Goal: Information Seeking & Learning: Learn about a topic

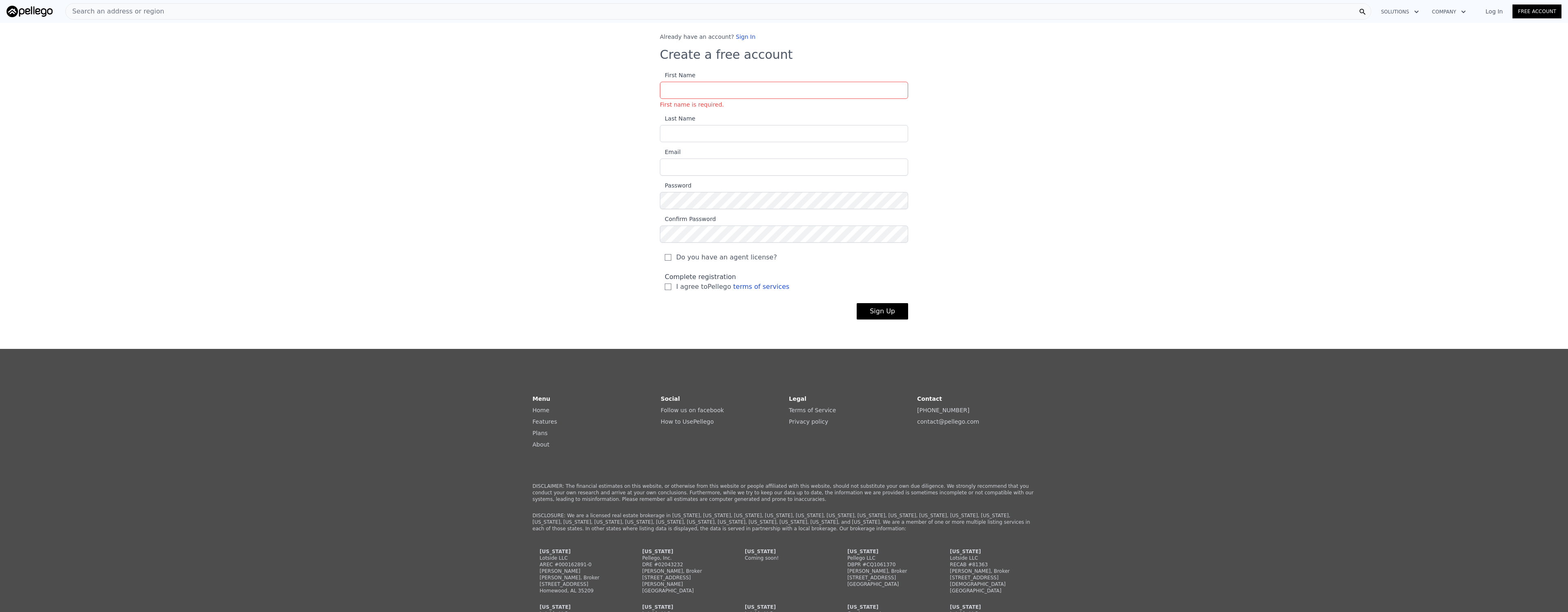
click at [732, 41] on div "Already have an account? Sign In Create a free account First Name First name is…" at bounding box center [784, 183] width 275 height 300
click at [738, 35] on link "Sign In" at bounding box center [746, 37] width 19 height 7
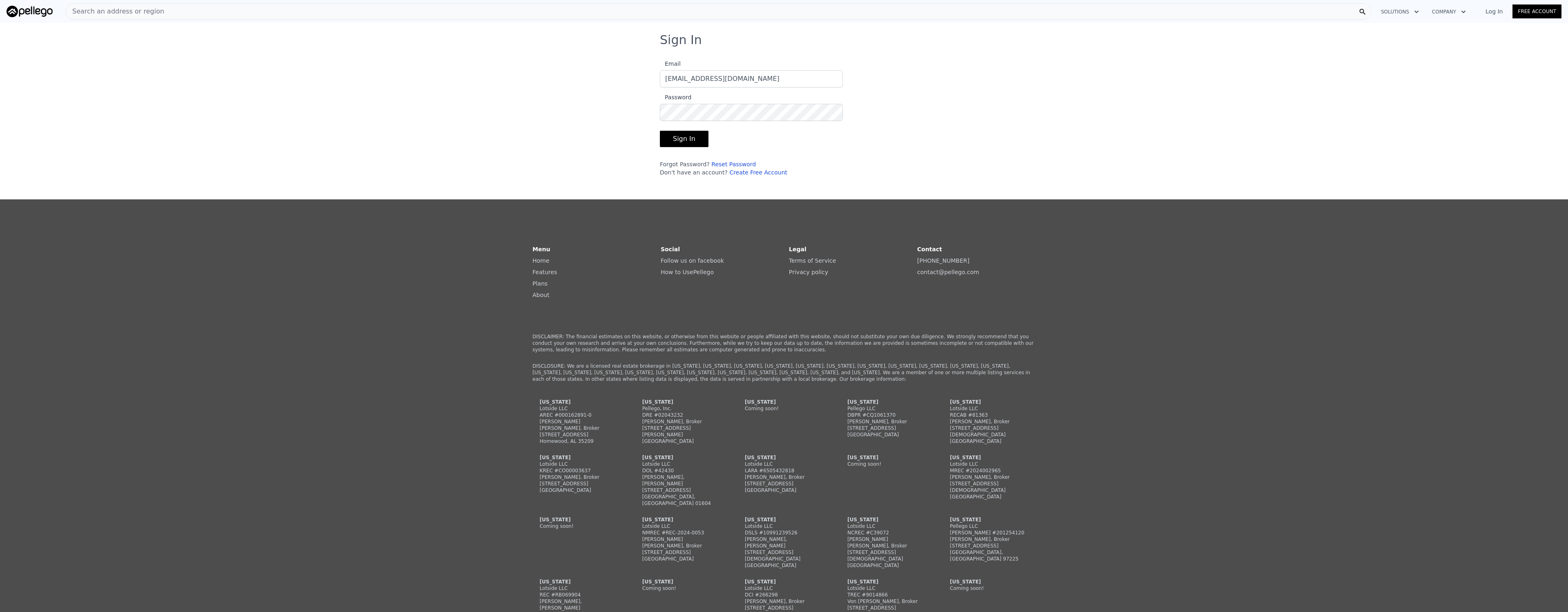
type input "[EMAIL_ADDRESS][DOMAIN_NAME]"
click at [660, 131] on button "Sign In" at bounding box center [684, 139] width 49 height 16
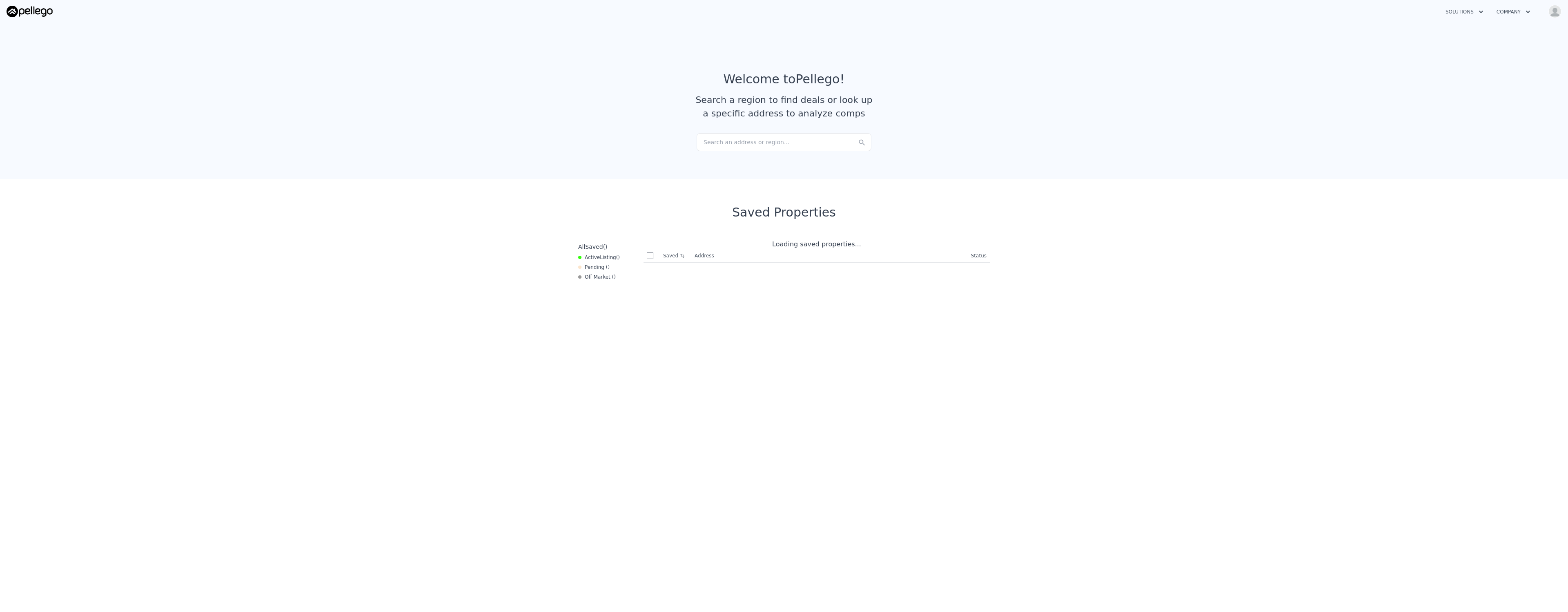
checkbox input "true"
click at [1338, 125] on section "Welcome to Pellego ! Search a region to find deals or look up a specific addres…" at bounding box center [784, 99] width 1568 height 160
click at [789, 137] on div "Search an address or region..." at bounding box center [783, 142] width 175 height 18
click at [1074, 127] on section "Welcome to Pellego ! Search a region to find deals or look up a specific addres…" at bounding box center [784, 99] width 1568 height 160
click at [785, 146] on div "Search an address or region..." at bounding box center [783, 142] width 175 height 18
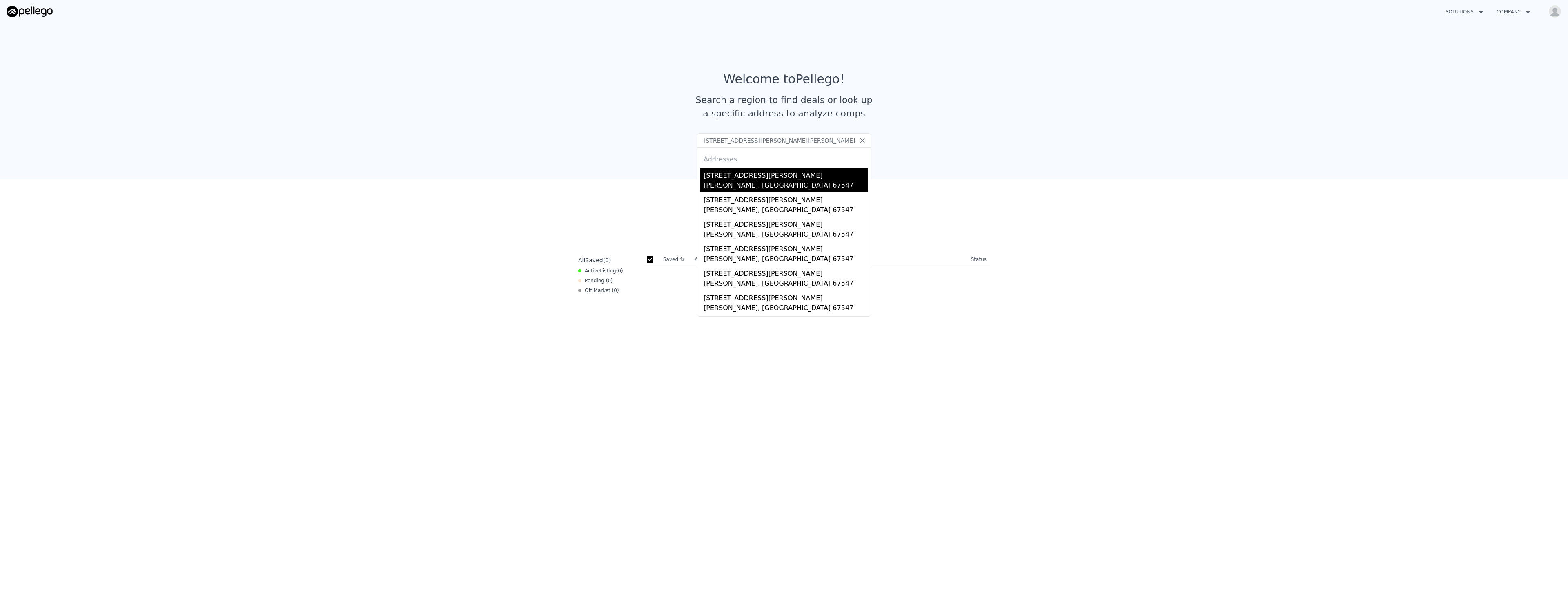
type input "[STREET_ADDRESS][PERSON_NAME][PERSON_NAME]"
click at [738, 178] on div "[STREET_ADDRESS][PERSON_NAME]" at bounding box center [786, 174] width 164 height 13
